Goal: Transaction & Acquisition: Download file/media

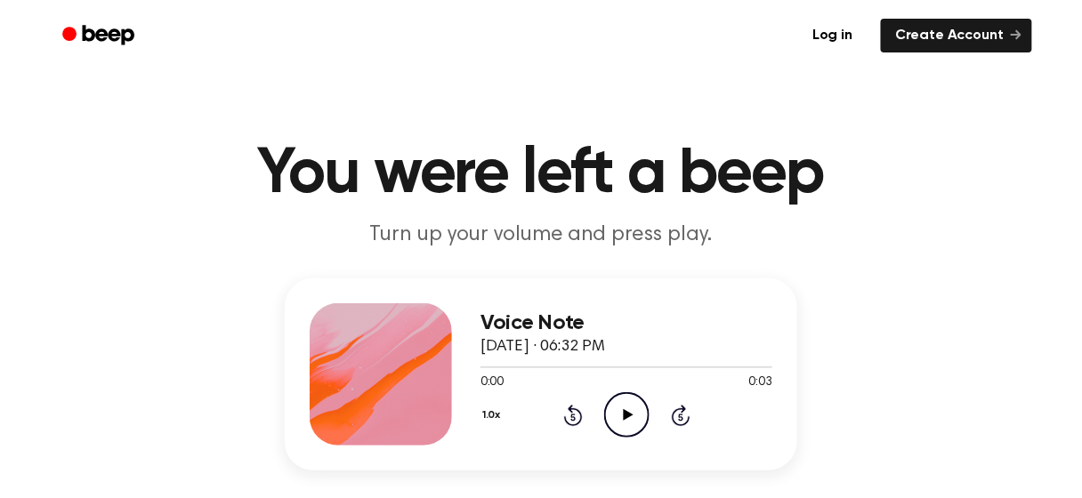
click at [628, 420] on icon "Play Audio" at bounding box center [626, 415] width 45 height 45
click at [625, 414] on icon at bounding box center [628, 415] width 10 height 12
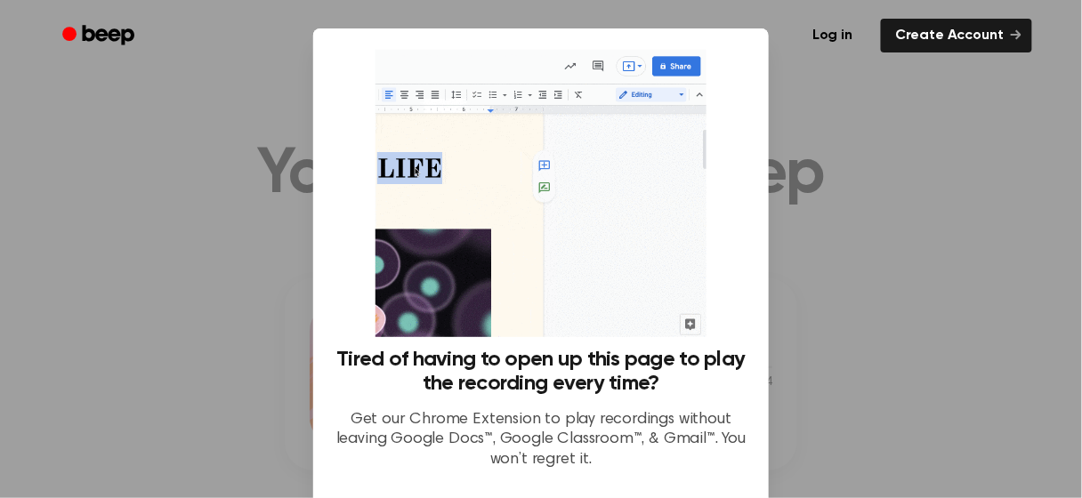
click at [837, 334] on div at bounding box center [541, 249] width 1082 height 498
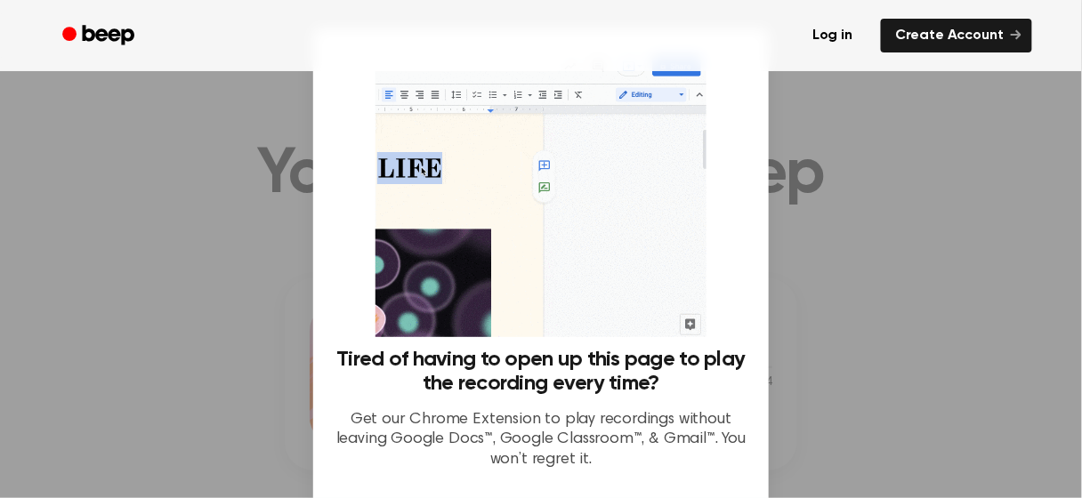
scroll to position [77, 0]
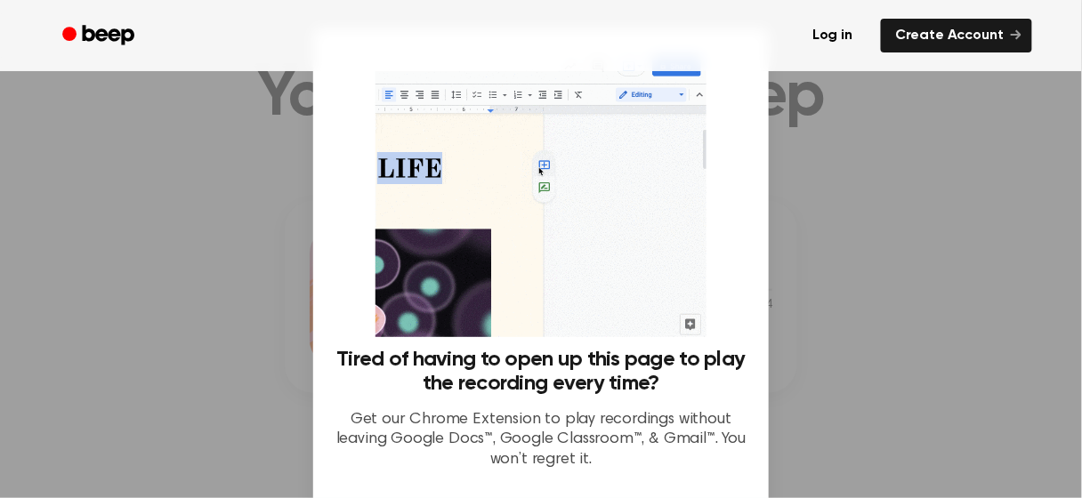
click at [619, 388] on h3 "Tired of having to open up this page to play the recording every time?" at bounding box center [541, 372] width 413 height 48
click at [719, 316] on div "Tired of having to open up this page to play the recording every time? Get our …" at bounding box center [541, 267] width 413 height 434
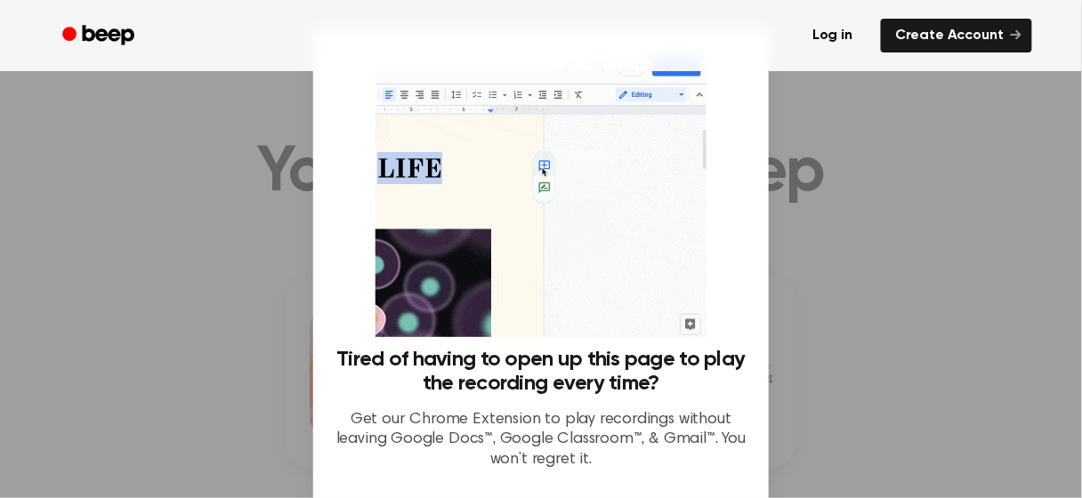
scroll to position [0, 0]
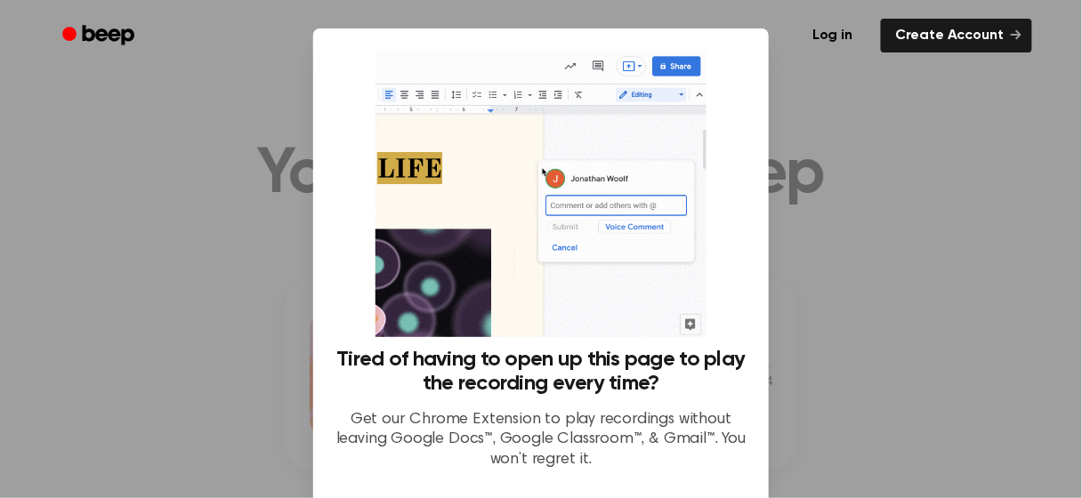
click at [606, 117] on img at bounding box center [541, 193] width 330 height 287
click at [522, 421] on p "Get our Chrome Extension to play recordings without leaving Google Docs™, Googl…" at bounding box center [541, 440] width 413 height 61
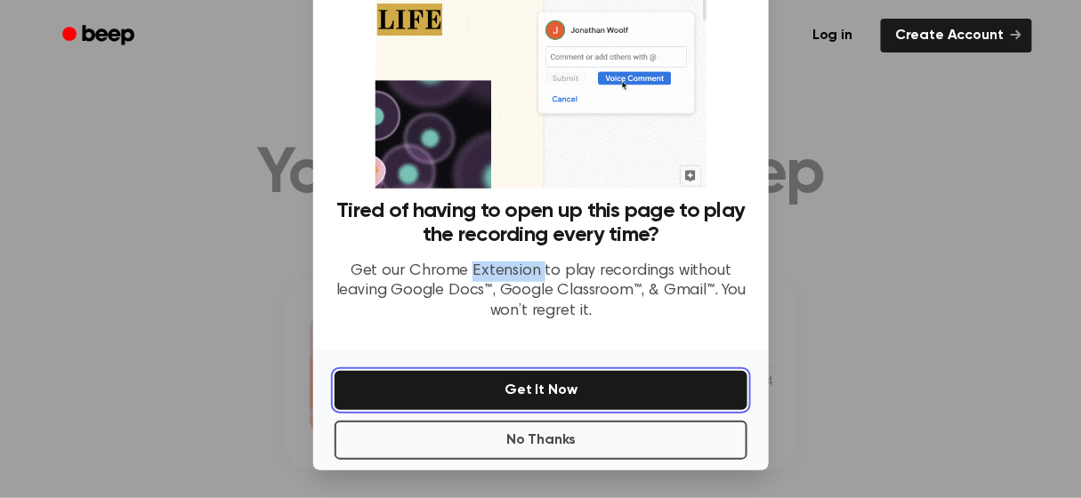
click at [609, 376] on button "Get It Now" at bounding box center [541, 390] width 413 height 39
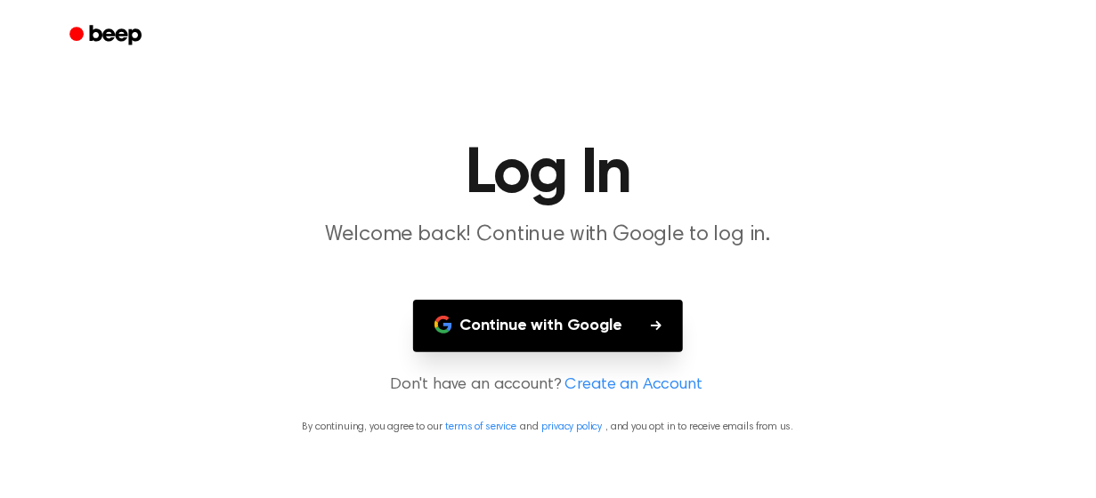
click at [615, 341] on button "Continue with Google" at bounding box center [548, 326] width 270 height 53
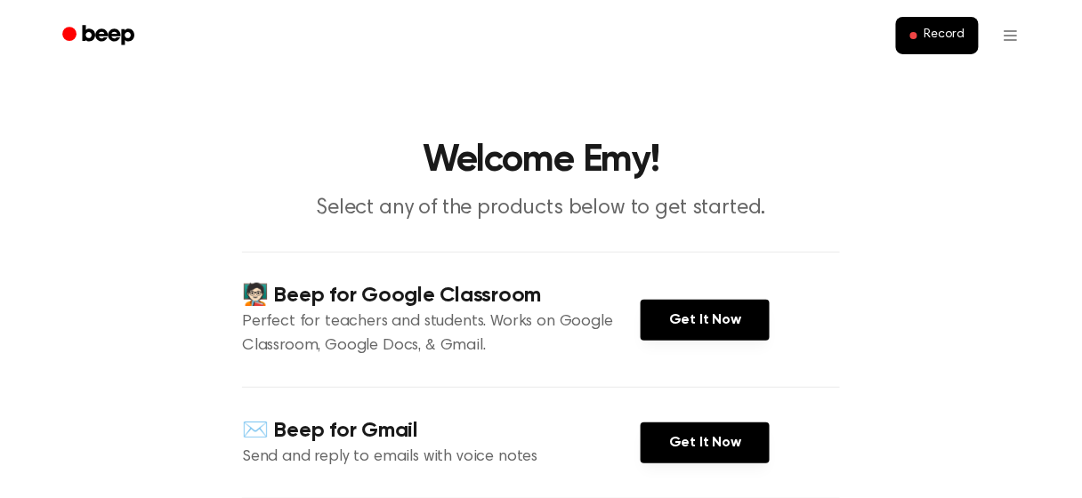
drag, startPoint x: 615, startPoint y: 341, endPoint x: 637, endPoint y: 240, distance: 103.0
click at [696, 326] on link "Get It Now" at bounding box center [705, 320] width 129 height 41
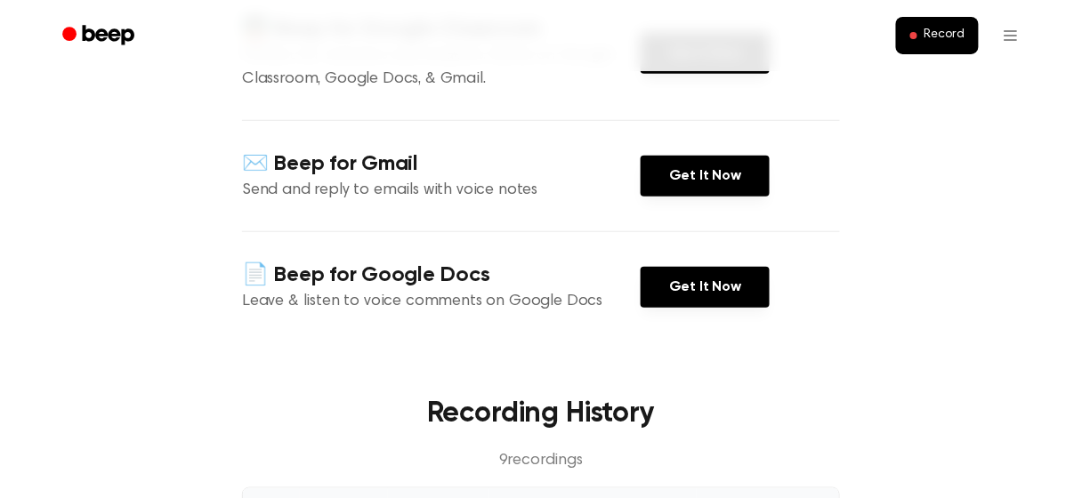
scroll to position [268, 0]
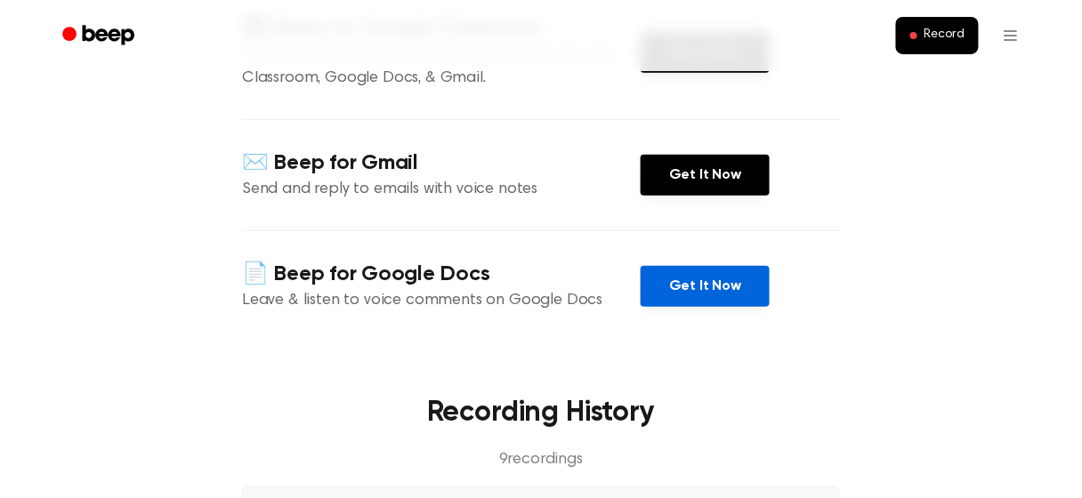
click at [716, 295] on link "Get It Now" at bounding box center [705, 286] width 129 height 41
